Goal: Find specific page/section: Find specific page/section

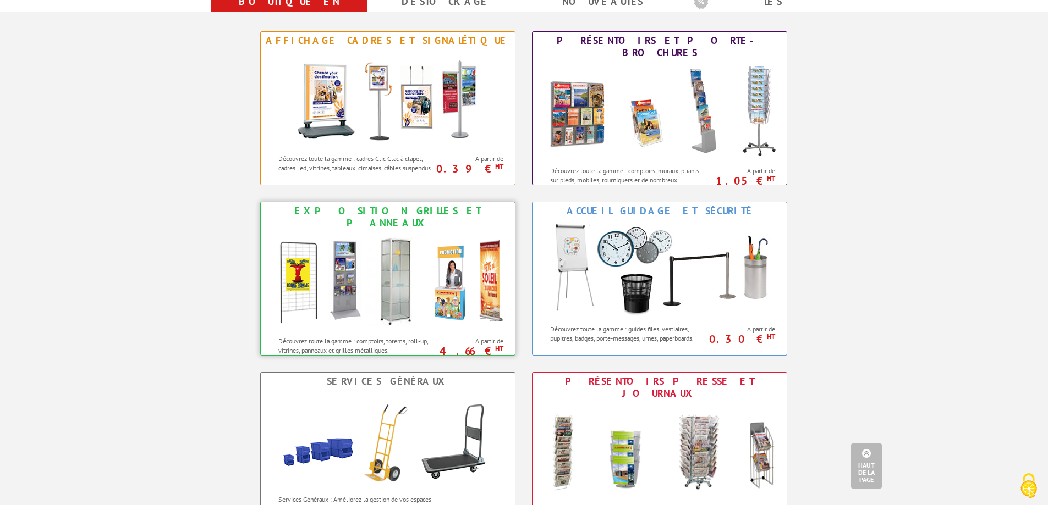
scroll to position [495, 0]
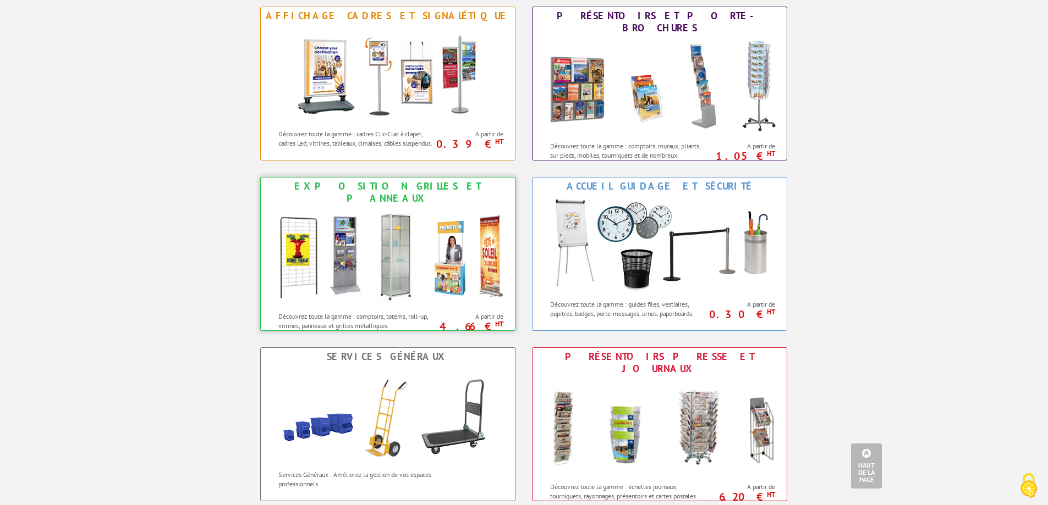
click at [289, 241] on img at bounding box center [388, 256] width 242 height 99
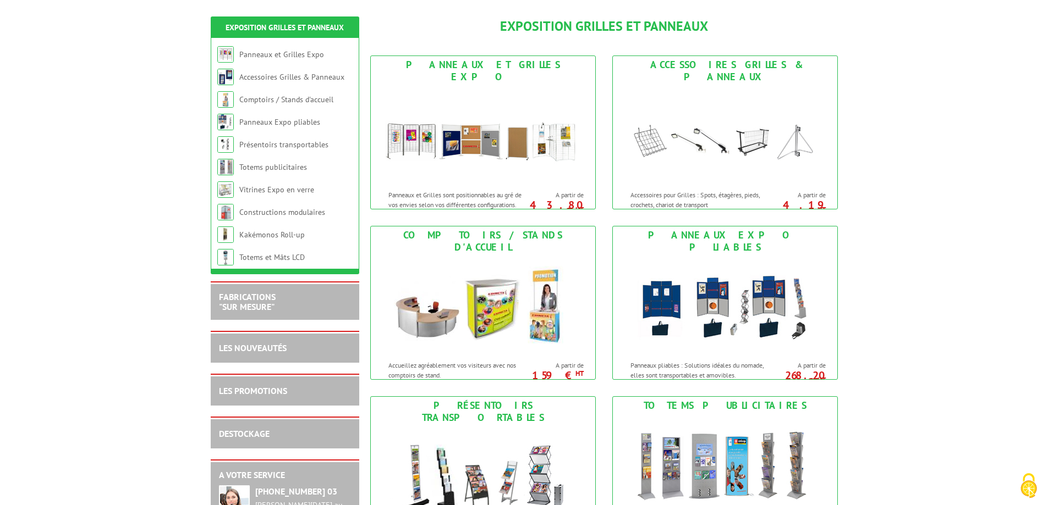
scroll to position [106, 0]
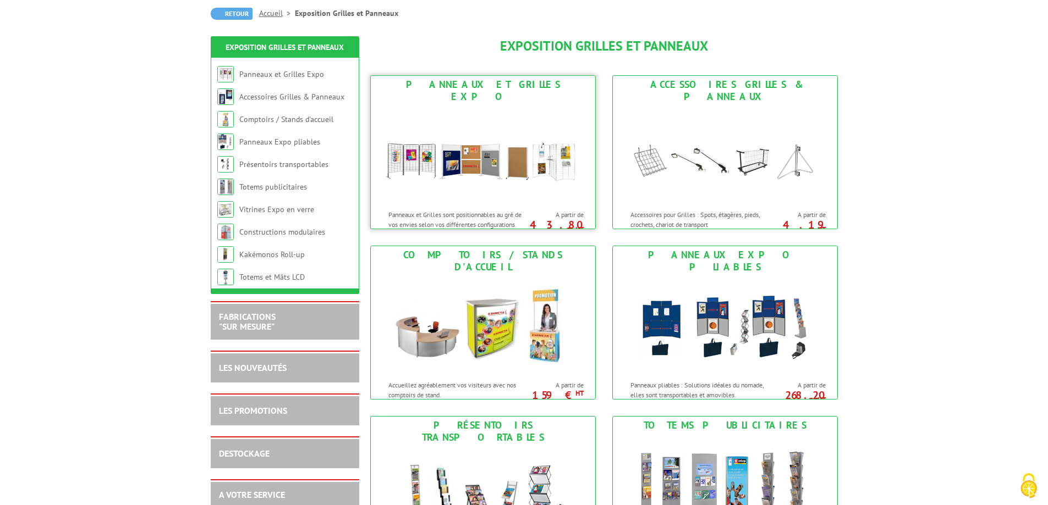
click at [462, 155] on img at bounding box center [482, 155] width 203 height 99
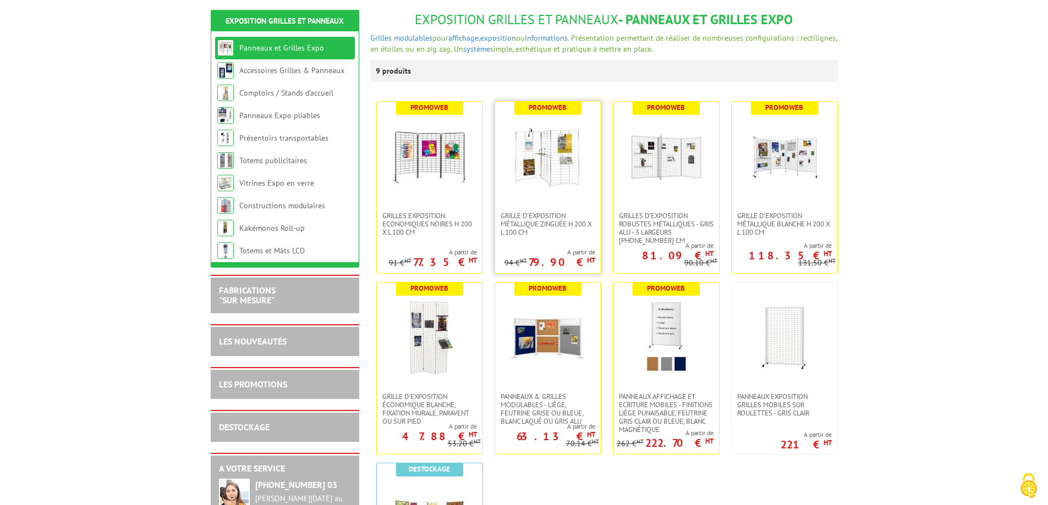
scroll to position [165, 0]
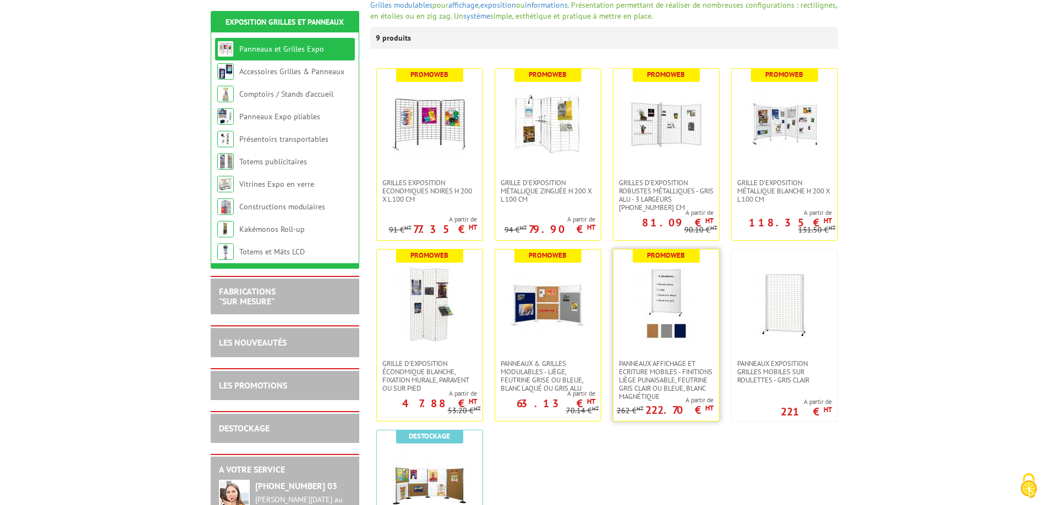
click at [675, 291] on img at bounding box center [665, 304] width 77 height 77
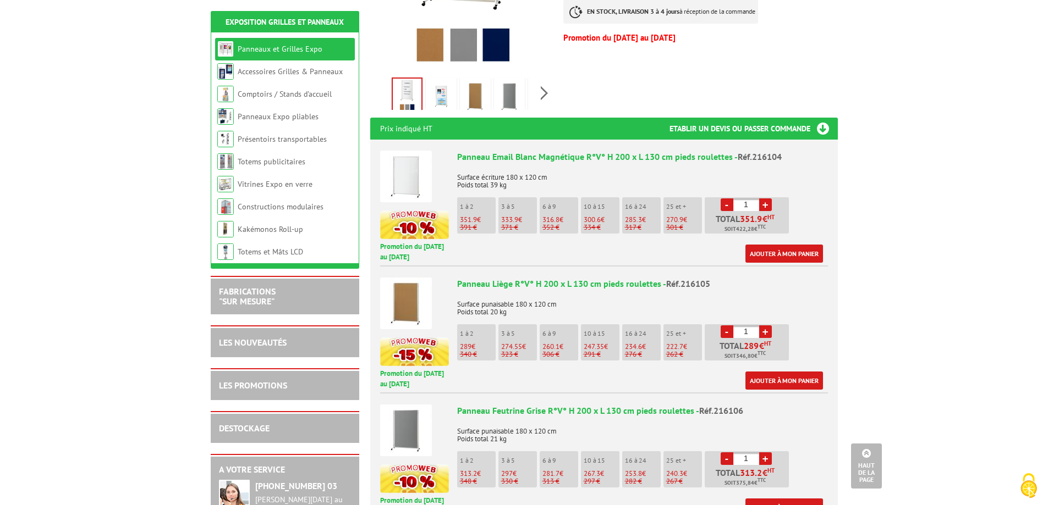
scroll to position [330, 0]
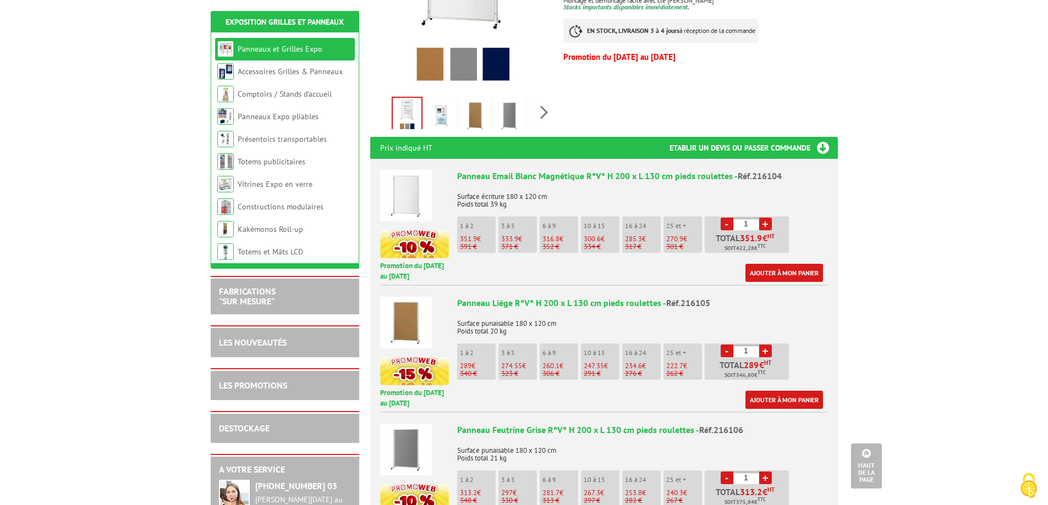
click at [418, 183] on img at bounding box center [406, 196] width 52 height 52
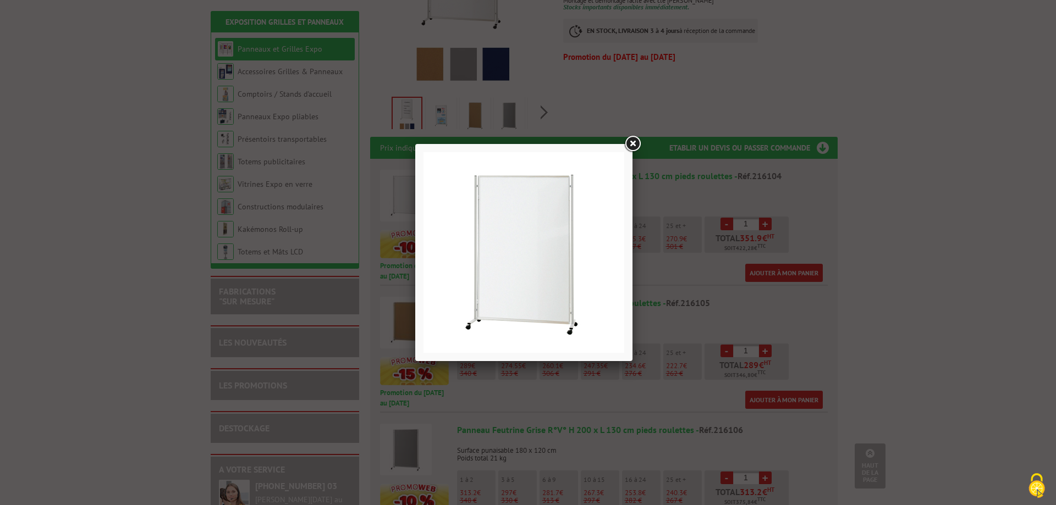
click at [630, 142] on link at bounding box center [633, 144] width 20 height 20
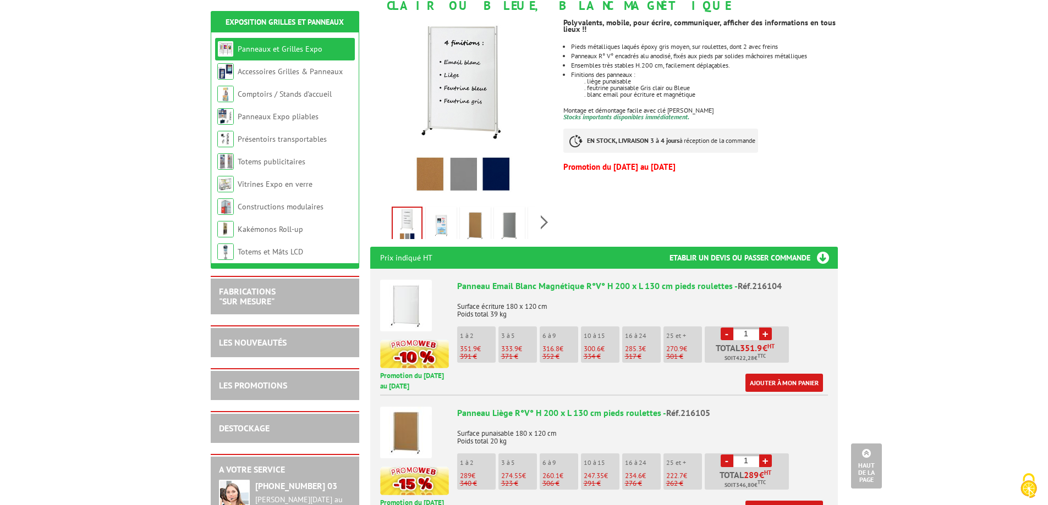
scroll to position [275, 0]
